Goal: Task Accomplishment & Management: Manage account settings

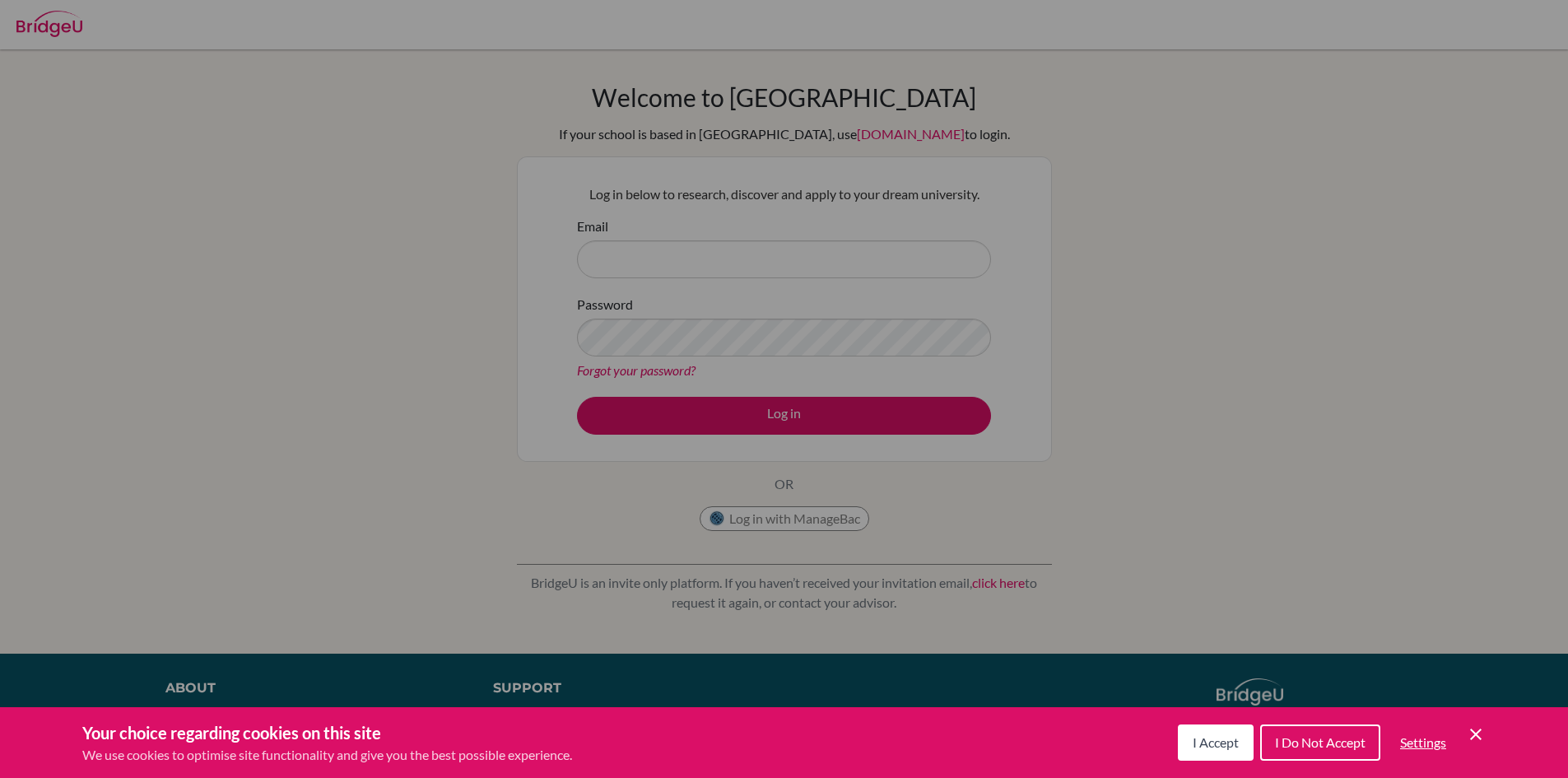
click at [1206, 741] on span "I Accept" at bounding box center [1216, 741] width 46 height 16
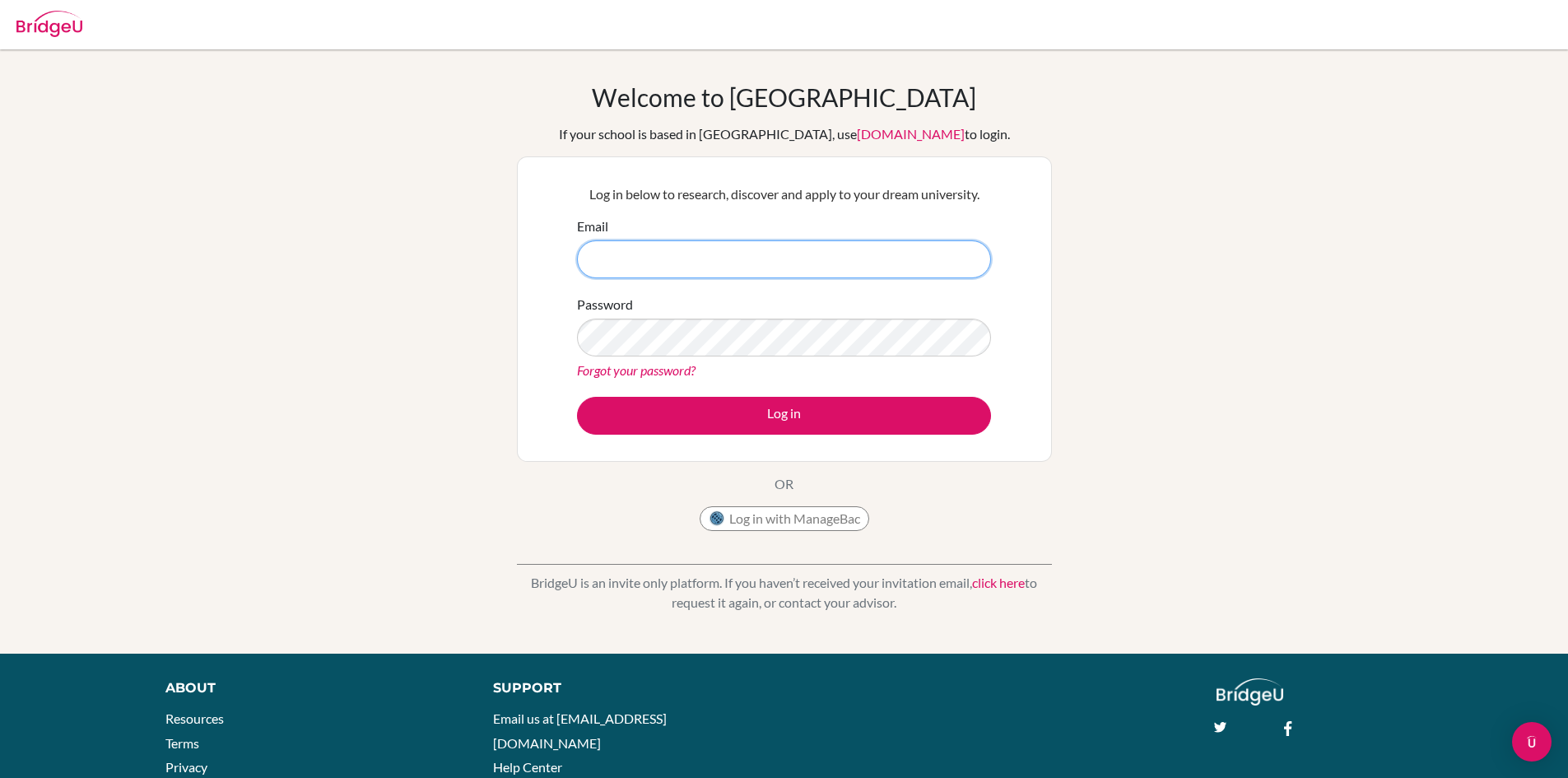
click at [699, 240] on input "Email" at bounding box center [784, 259] width 414 height 38
type input "[EMAIL_ADDRESS][DOMAIN_NAME]"
click at [633, 375] on link "Forgot your password?" at bounding box center [636, 370] width 118 height 16
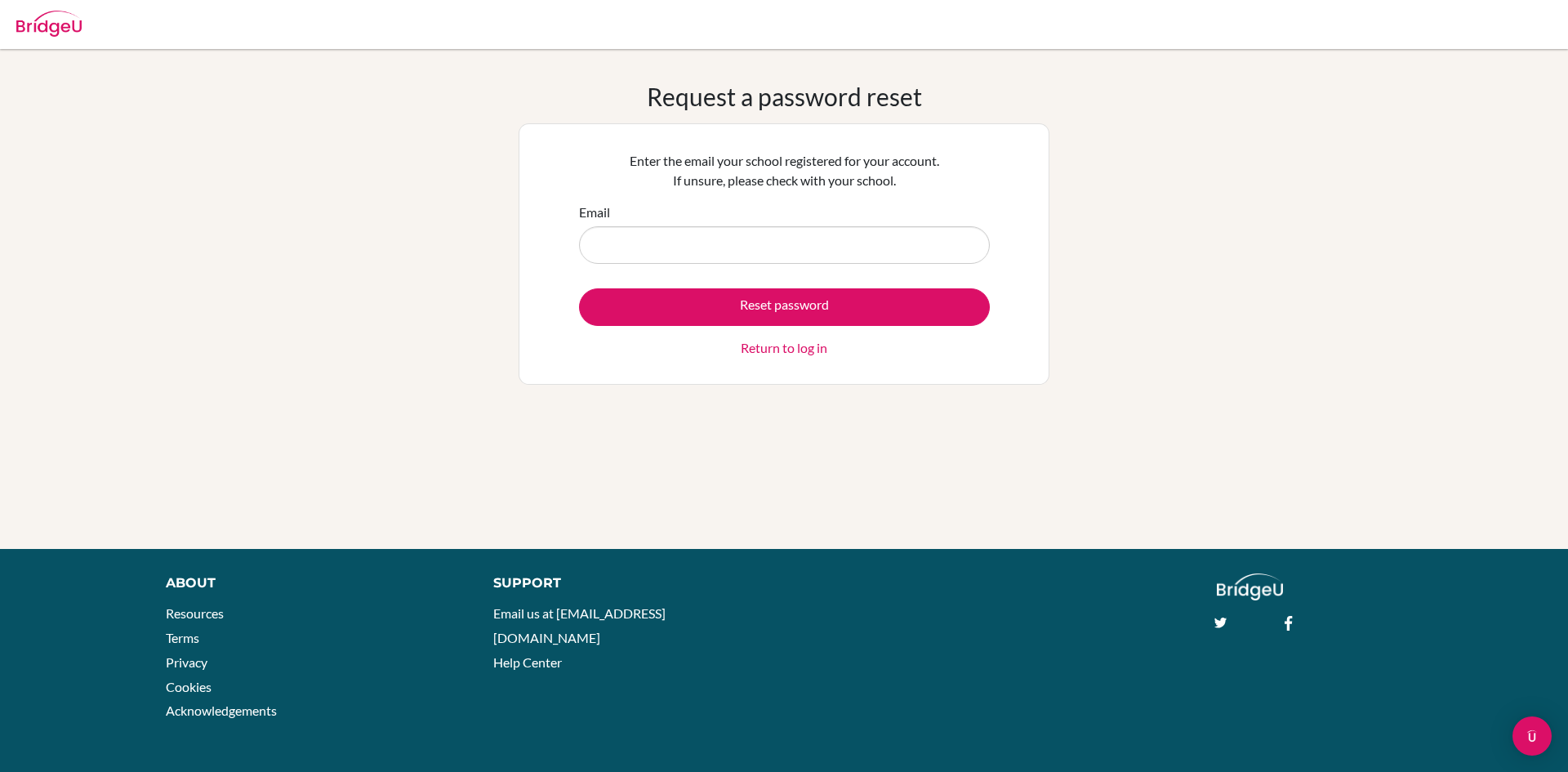
click at [670, 252] on input "Email" at bounding box center [784, 245] width 411 height 38
type input "yevabe@my.ofs.edu.sg"
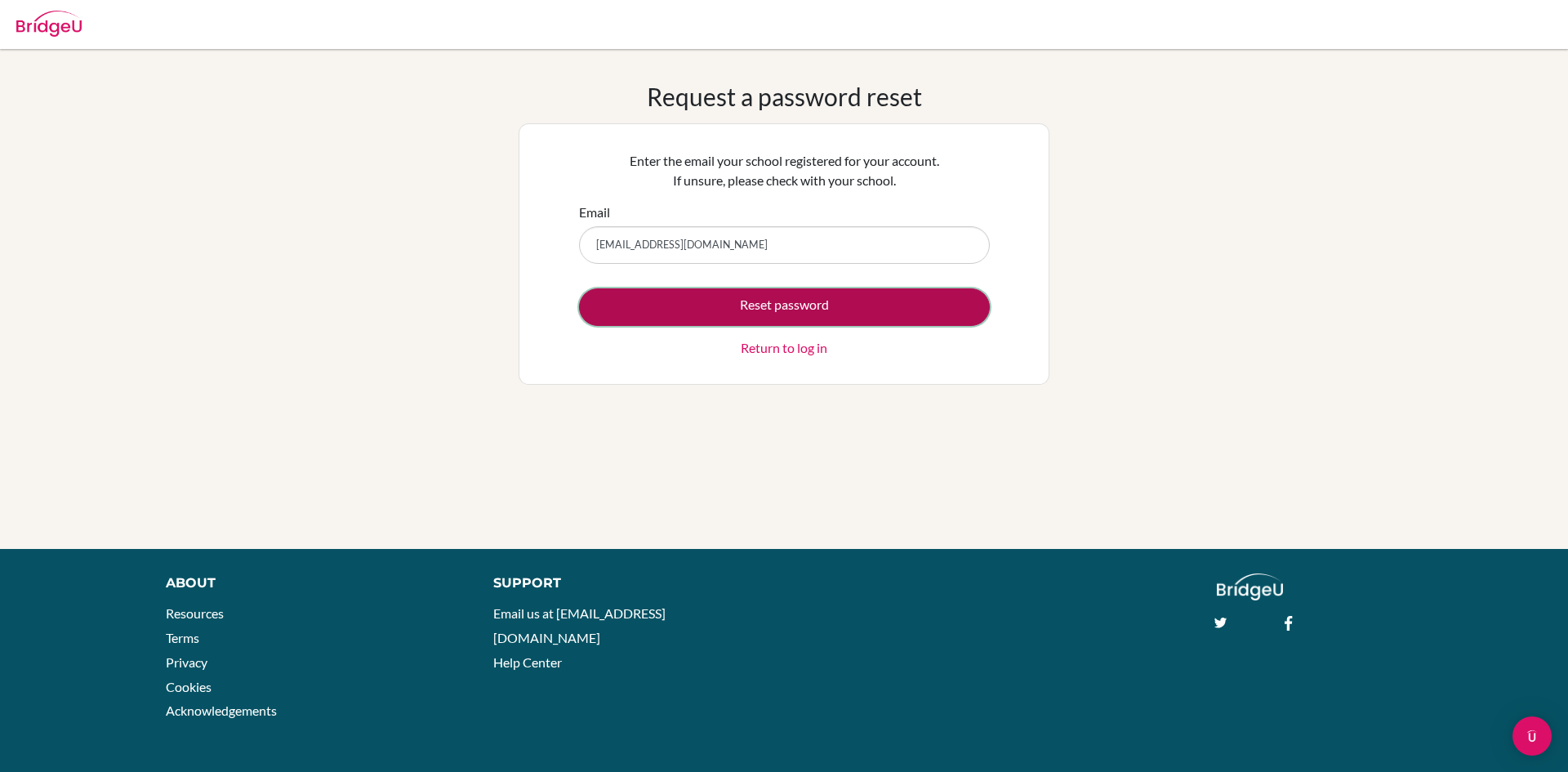
click at [680, 310] on button "Reset password" at bounding box center [784, 306] width 411 height 38
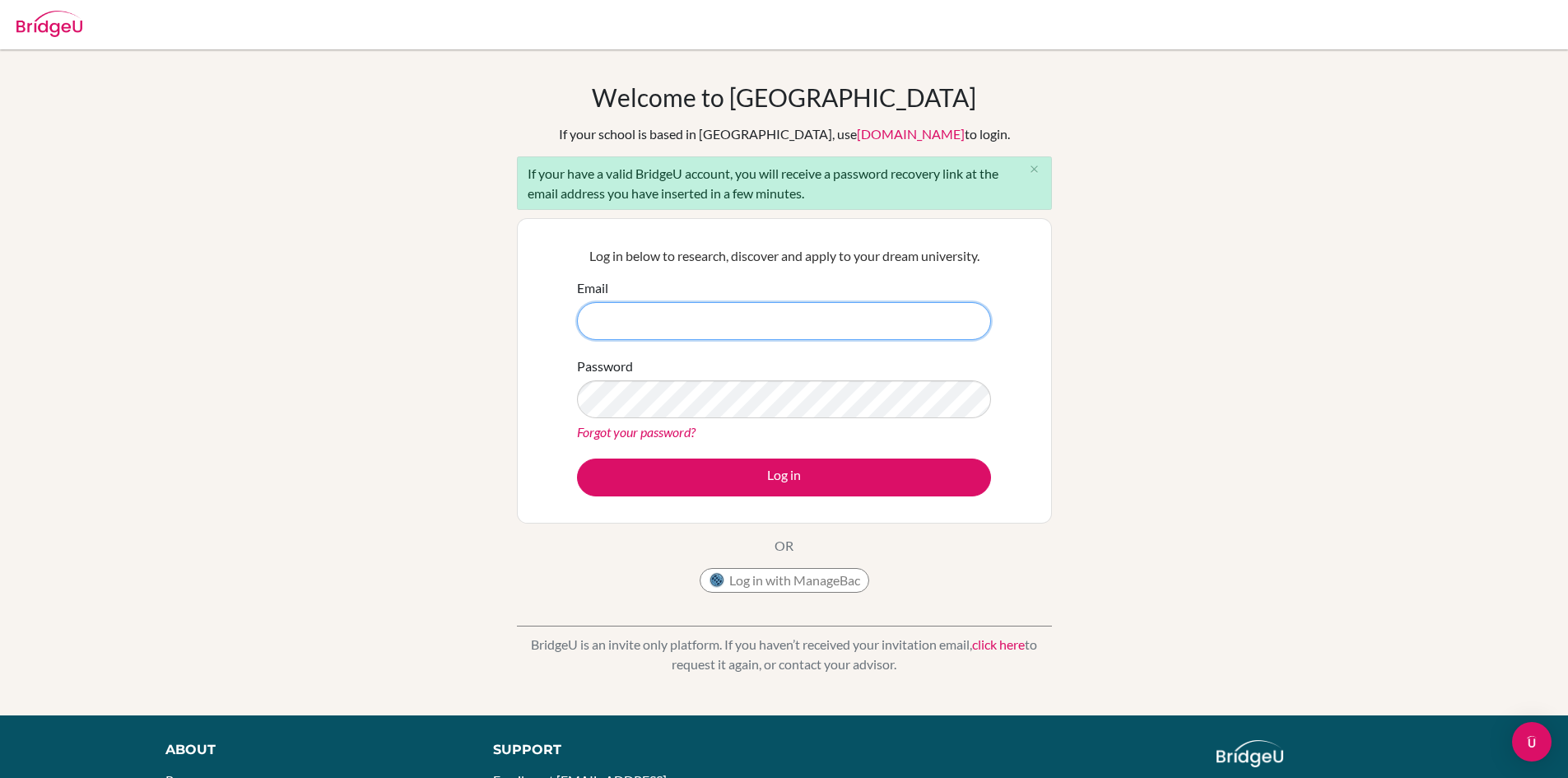
click at [675, 322] on input "Email" at bounding box center [784, 321] width 414 height 38
type input "yevabe@my.ofs.edu.sg"
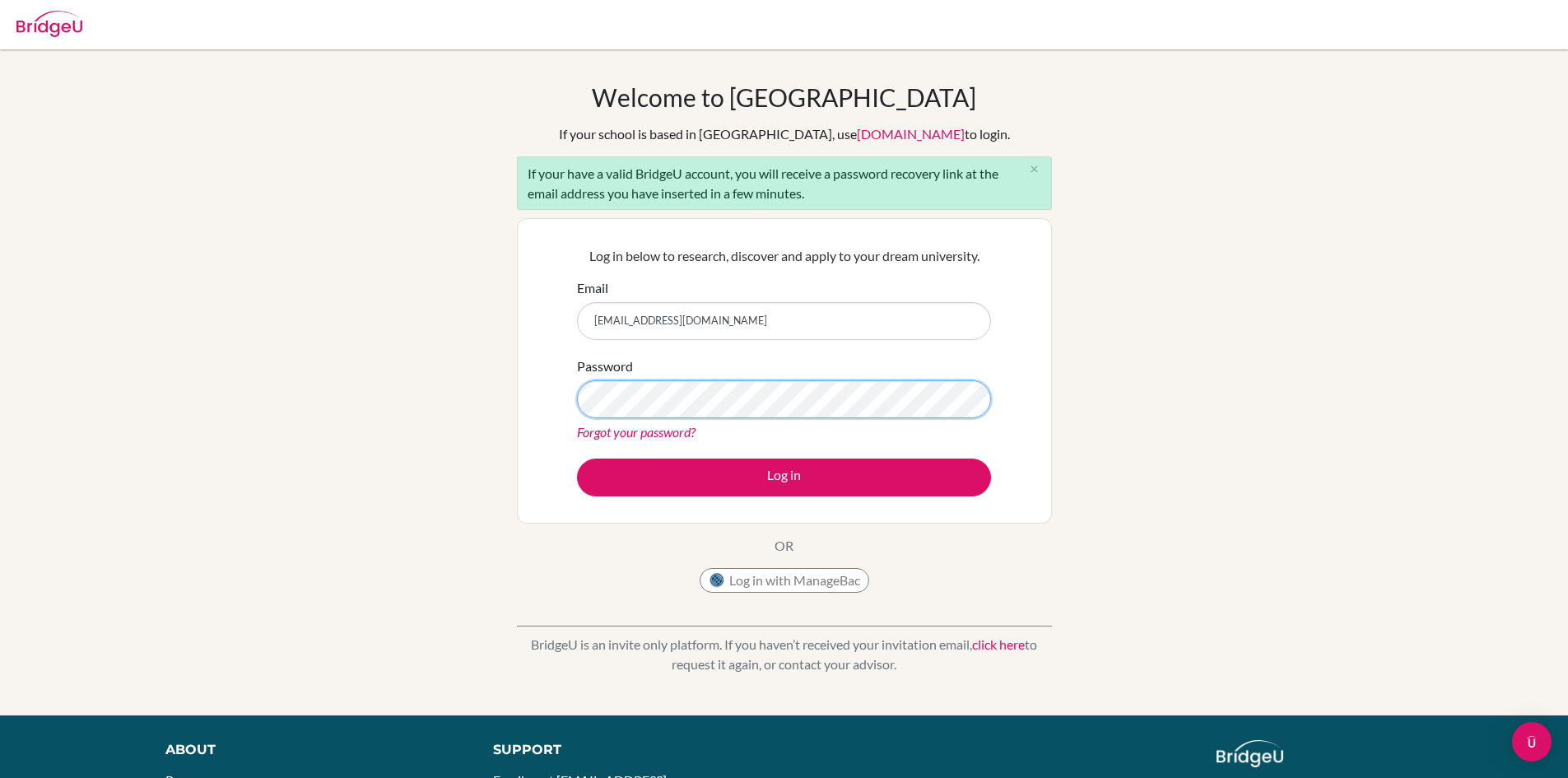
click at [577, 458] on button "Log in" at bounding box center [784, 477] width 414 height 38
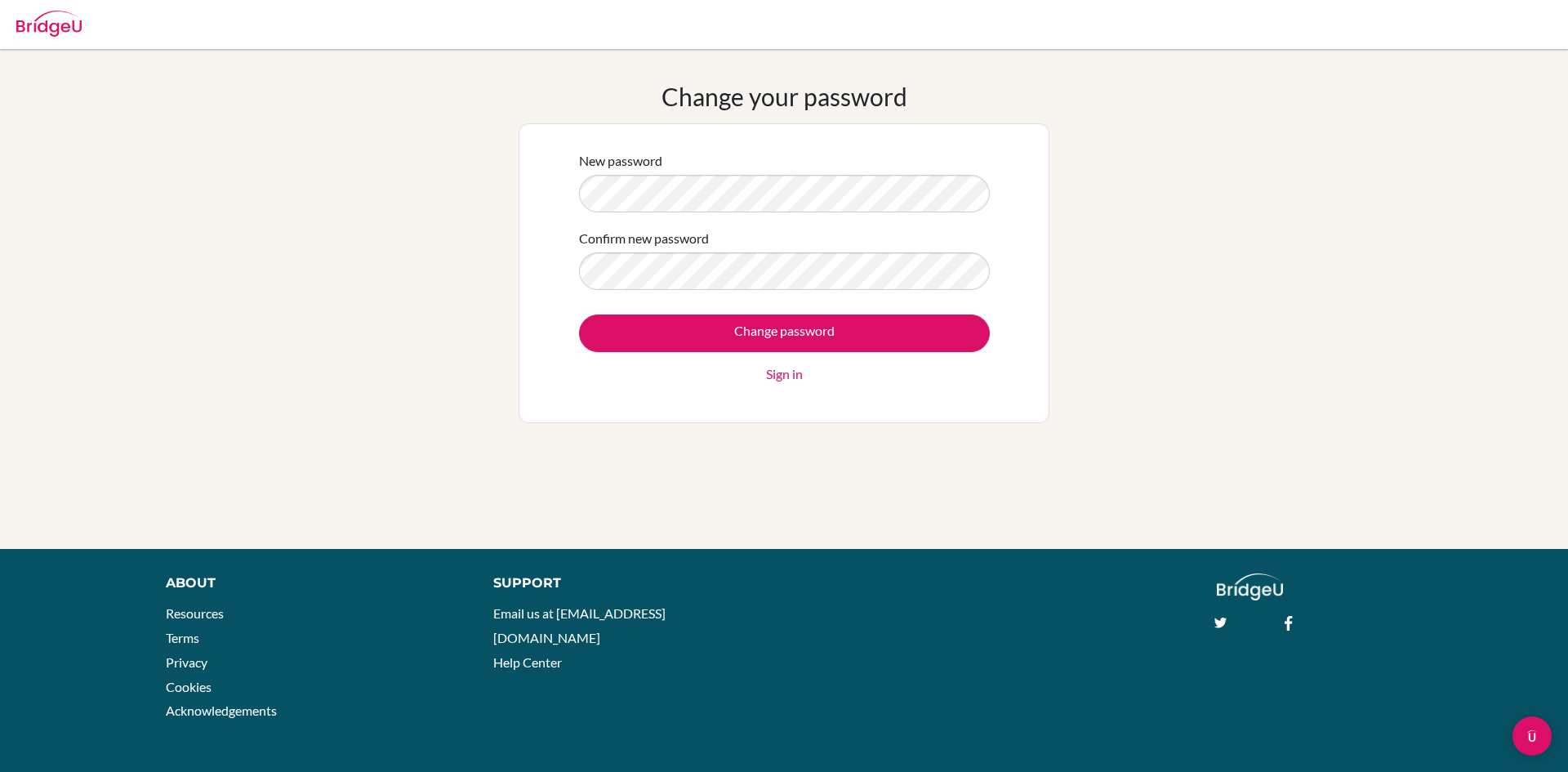
click at [925, 408] on div "New password Confirm new password Change password Sign in" at bounding box center [784, 272] width 531 height 300
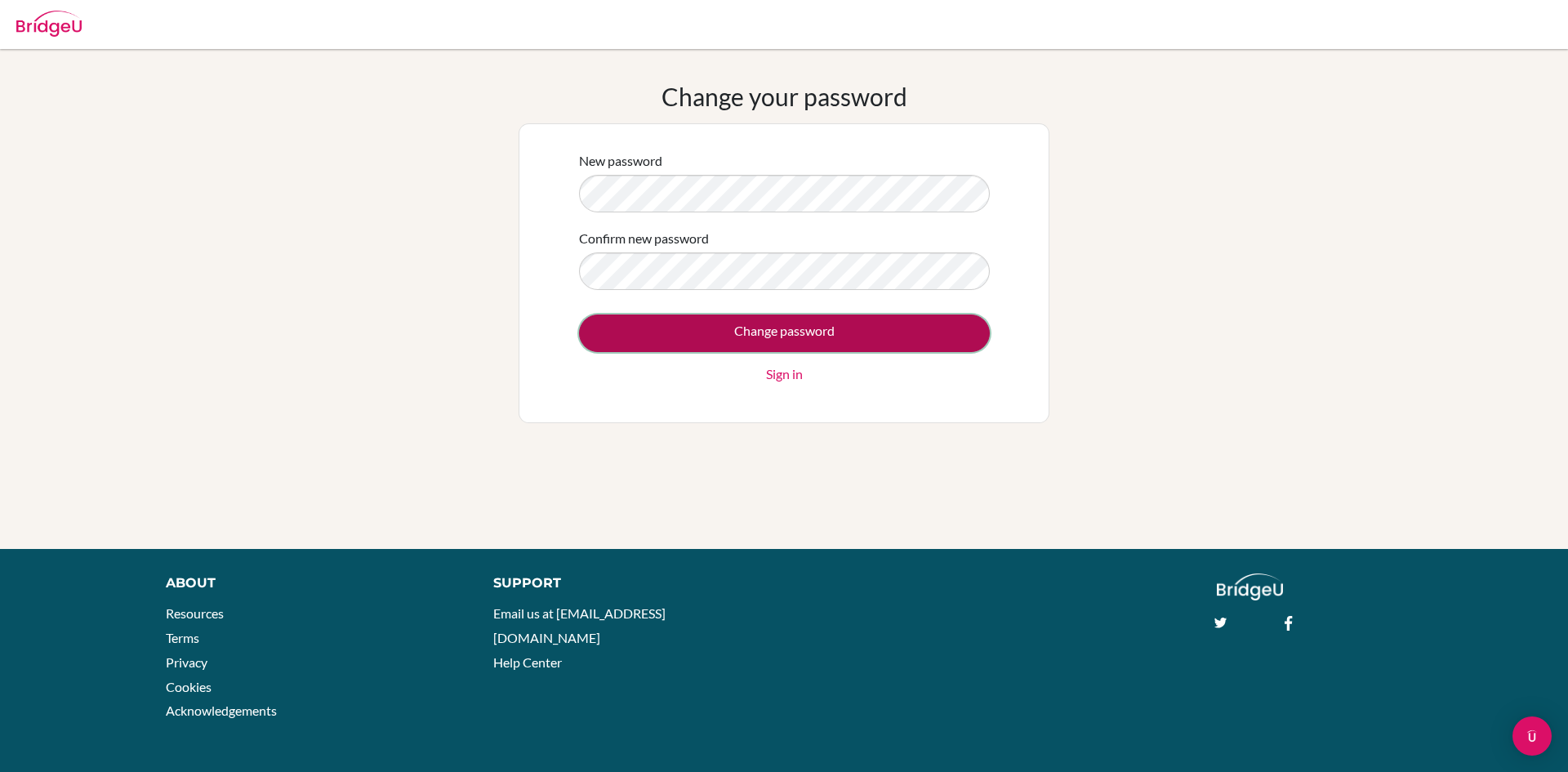
click at [749, 336] on input "Change password" at bounding box center [784, 333] width 411 height 38
